Goal: Find specific page/section: Find specific page/section

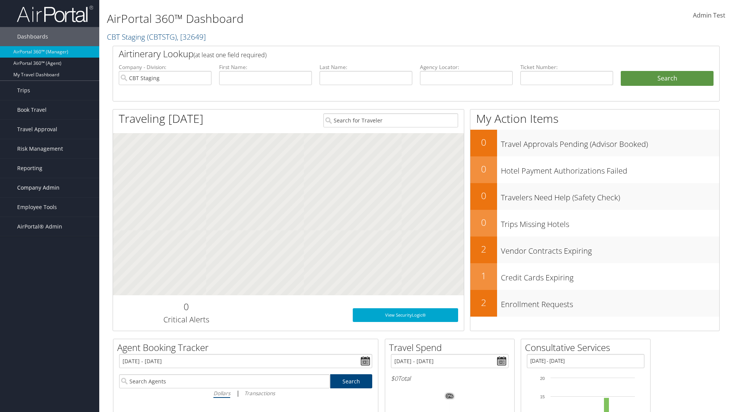
click at [50, 188] on span "Company Admin" at bounding box center [38, 187] width 42 height 19
click at [50, 226] on link "People" at bounding box center [49, 225] width 99 height 11
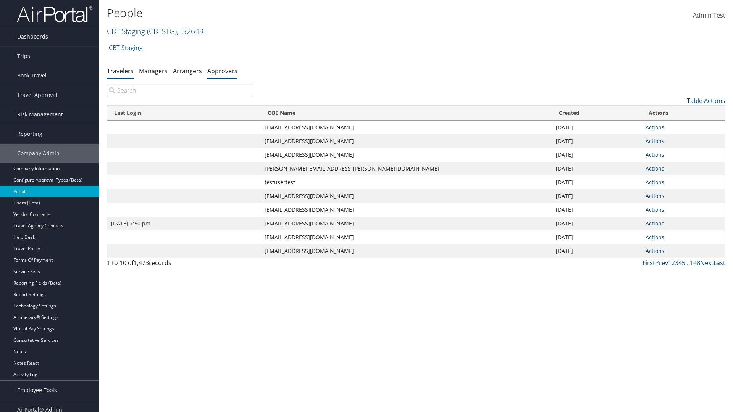
click at [222, 71] on link "Approvers" at bounding box center [222, 71] width 30 height 8
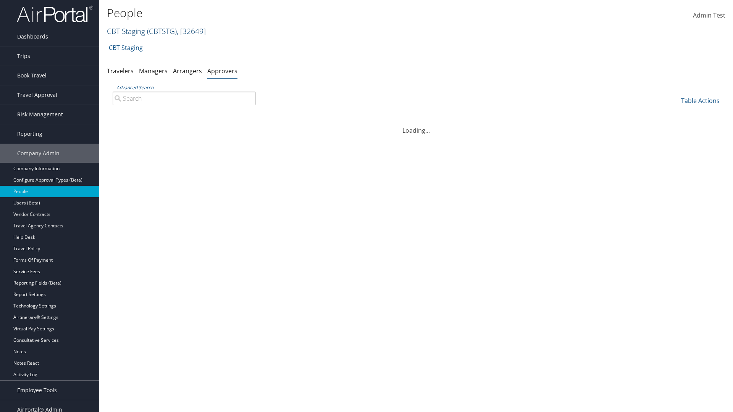
click at [126, 31] on link "CBT Staging ( CBTSTG ) , [ 32649 ]" at bounding box center [156, 31] width 99 height 10
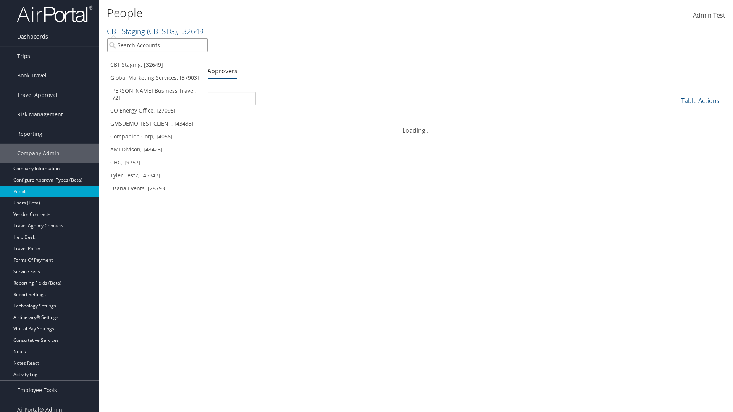
click at [157, 45] on input "search" at bounding box center [157, 45] width 100 height 14
type input "CBTSTG"
click at [157, 59] on div "CBT Staging (CBTSTG), [32649]" at bounding box center [157, 59] width 109 height 7
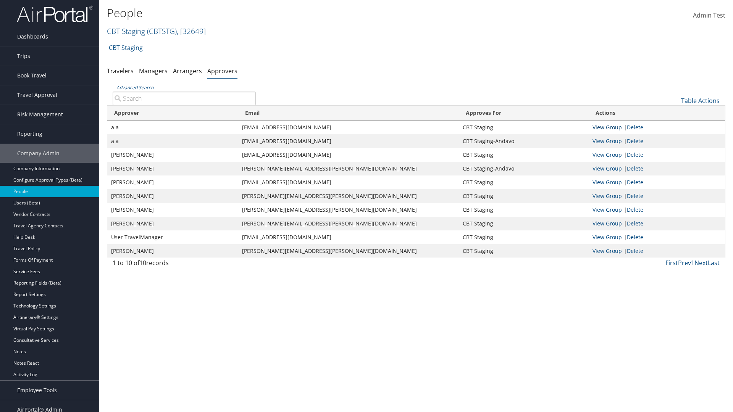
click at [607, 127] on link "View Group" at bounding box center [607, 127] width 29 height 7
